Goal: Task Accomplishment & Management: Manage account settings

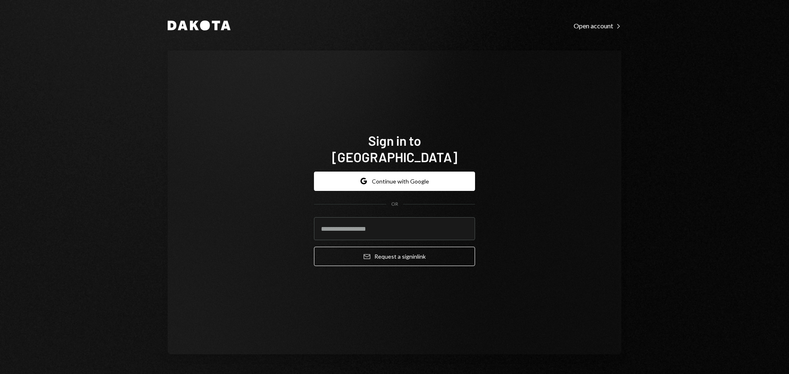
type input "**********"
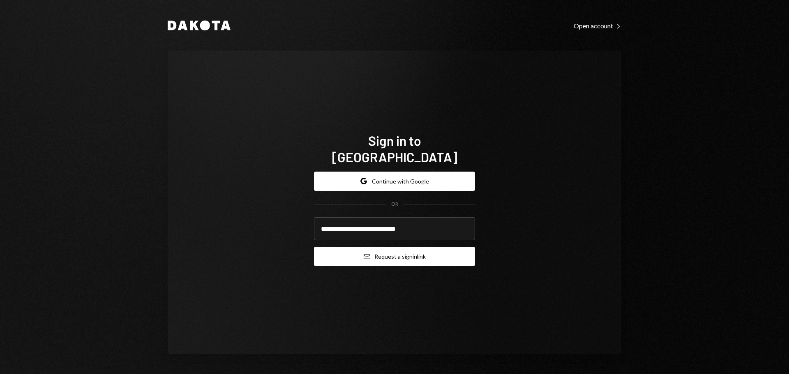
click at [361, 248] on button "Email Request a sign in link" at bounding box center [394, 256] width 161 height 19
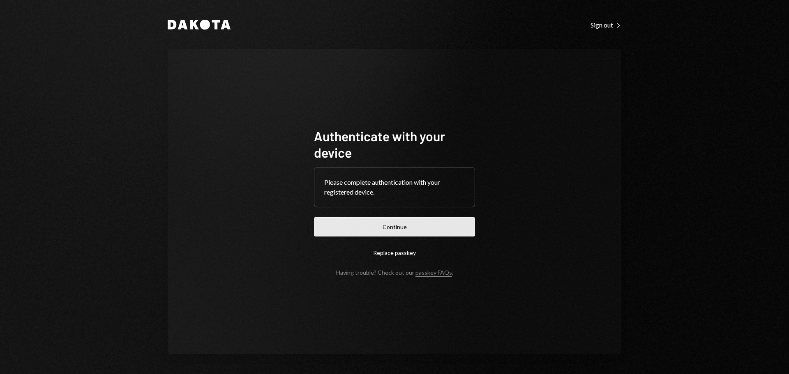
click at [364, 220] on button "Continue" at bounding box center [394, 226] width 161 height 19
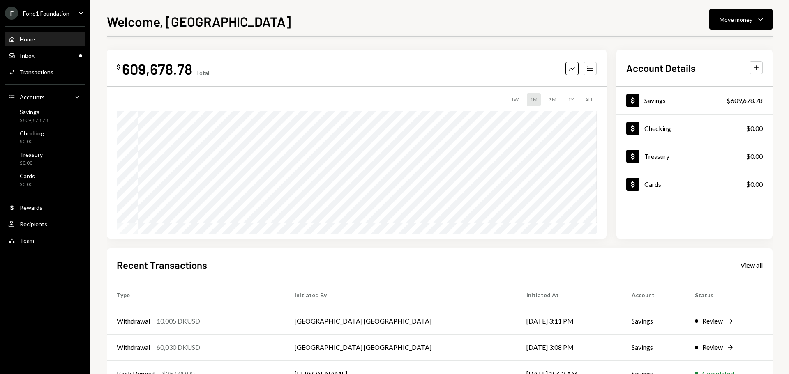
scroll to position [41, 0]
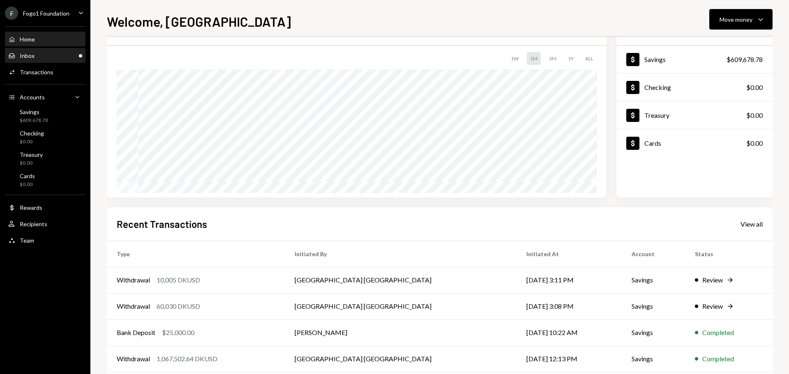
click at [41, 56] on div "Inbox Inbox" at bounding box center [45, 55] width 74 height 7
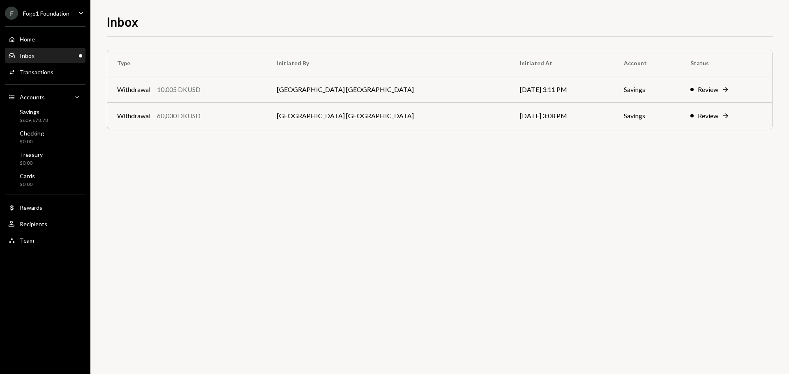
click at [33, 13] on div "Fogo1 Foundation" at bounding box center [46, 13] width 46 height 7
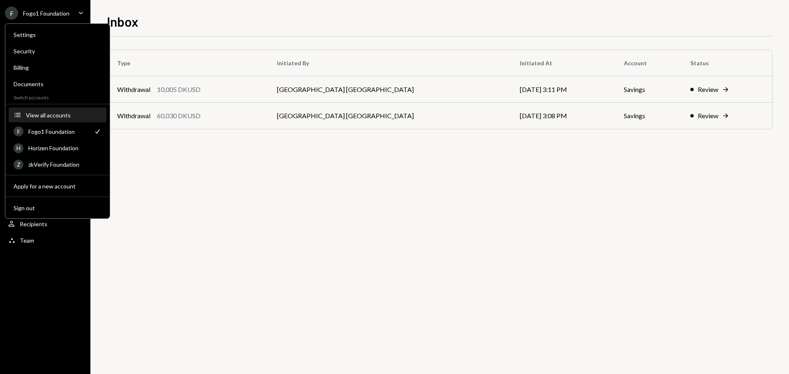
click at [49, 121] on button "Accounts View all accounts" at bounding box center [58, 115] width 98 height 15
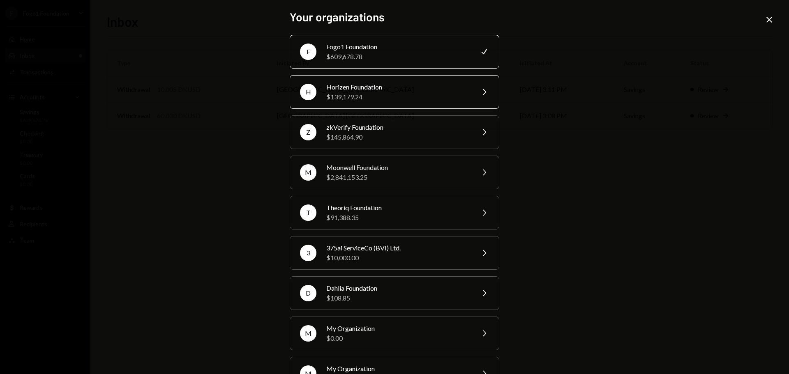
click at [348, 90] on div "Horizen Foundation" at bounding box center [397, 87] width 143 height 10
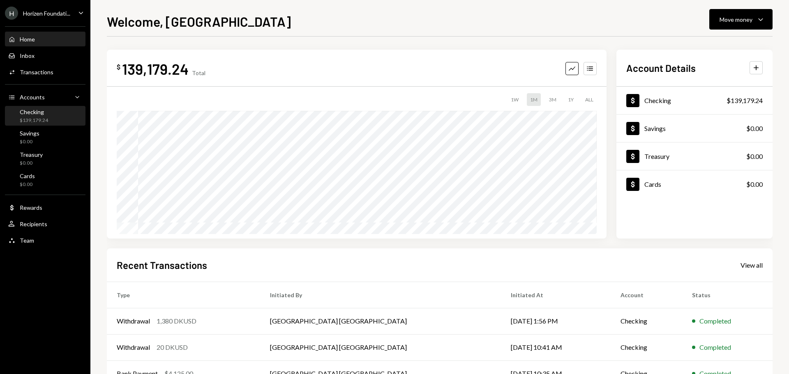
click at [39, 118] on div "$139,179.24" at bounding box center [34, 120] width 28 height 7
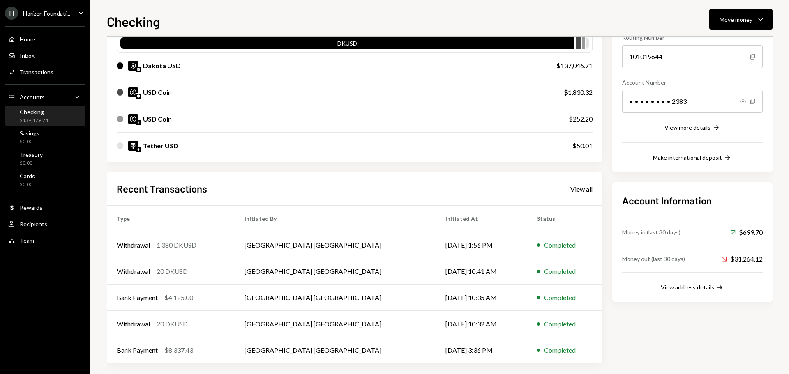
scroll to position [95, 0]
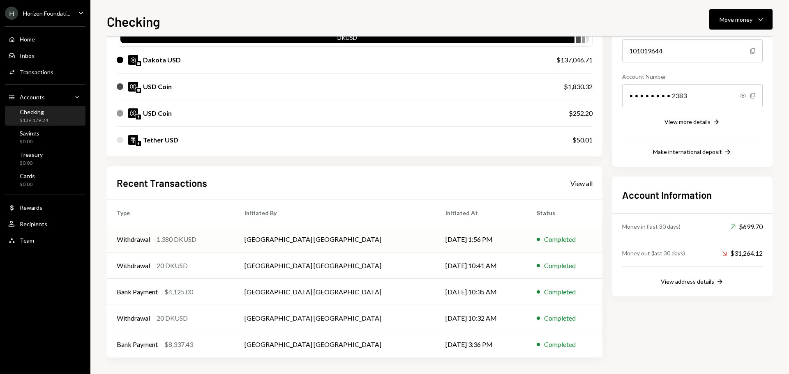
click at [207, 238] on div "Withdrawal 1,380 DKUSD" at bounding box center [171, 240] width 108 height 10
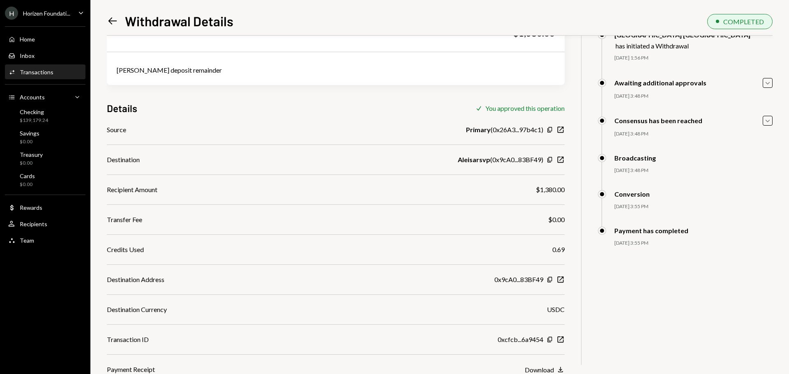
scroll to position [45, 0]
click at [559, 280] on icon "New Window" at bounding box center [561, 279] width 8 height 8
click at [28, 124] on div "$139,179.24" at bounding box center [34, 120] width 28 height 7
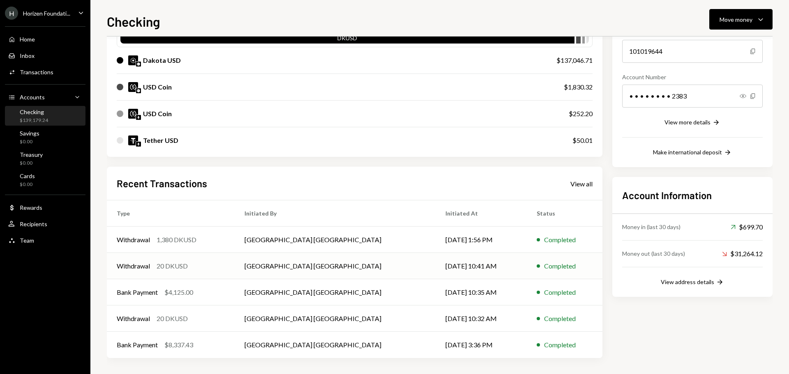
scroll to position [95, 0]
click at [38, 17] on div "H Horizen Foundati..." at bounding box center [37, 13] width 65 height 13
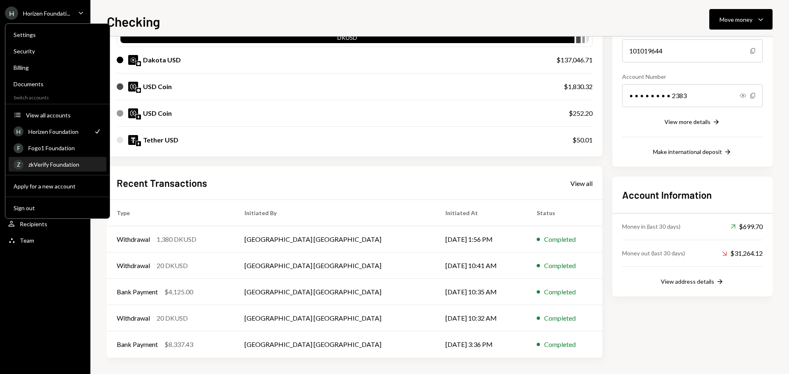
click at [69, 158] on div "Z zkVerify Foundation" at bounding box center [58, 165] width 88 height 14
